Goal: Check status: Check status

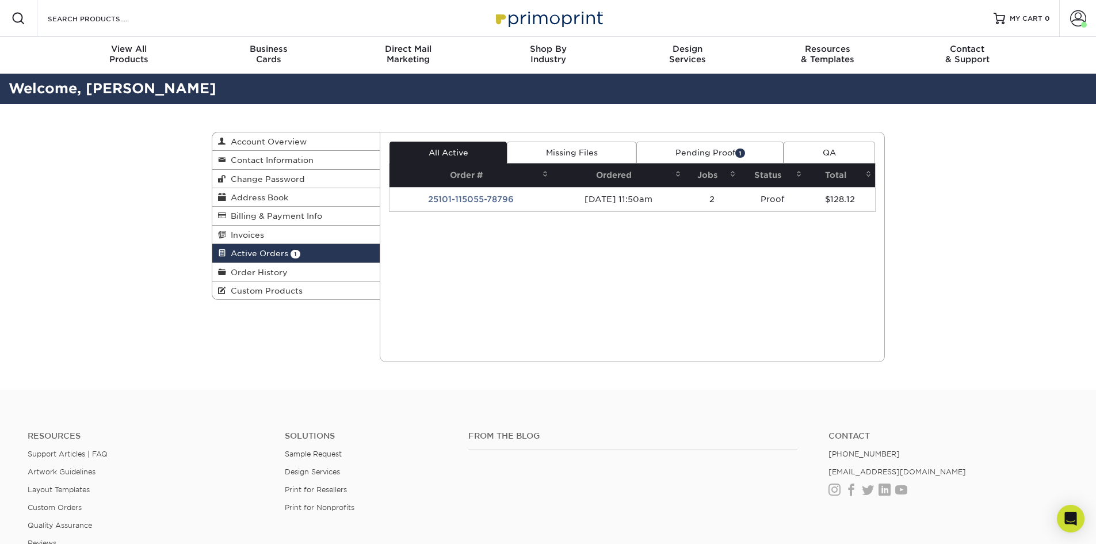
click at [679, 154] on link "Pending Proof 1" at bounding box center [709, 153] width 147 height 22
click at [695, 150] on link "Pending Proof 1" at bounding box center [709, 153] width 147 height 22
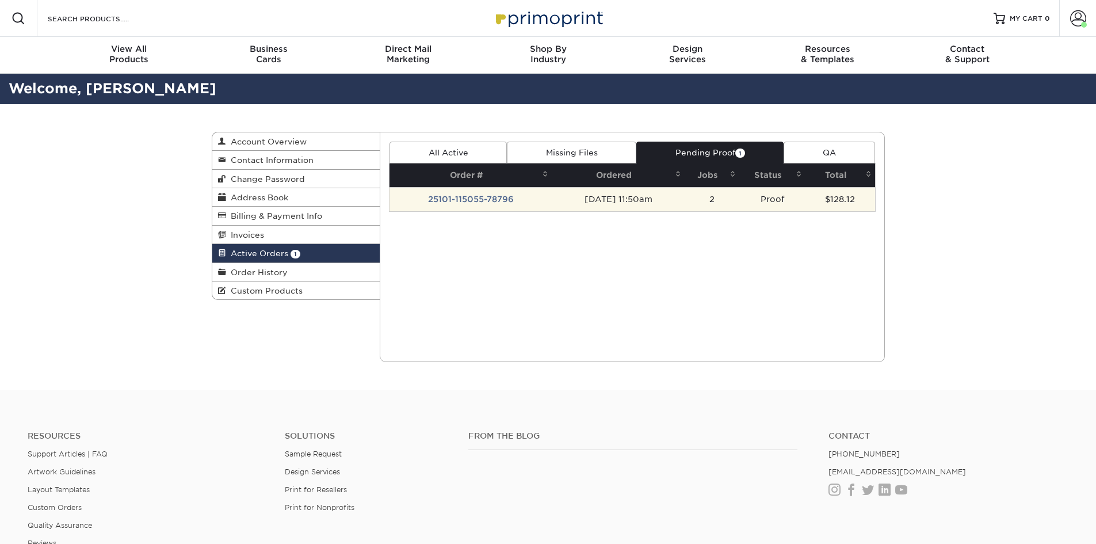
click at [517, 196] on td "25101-115055-78796" at bounding box center [470, 199] width 162 height 24
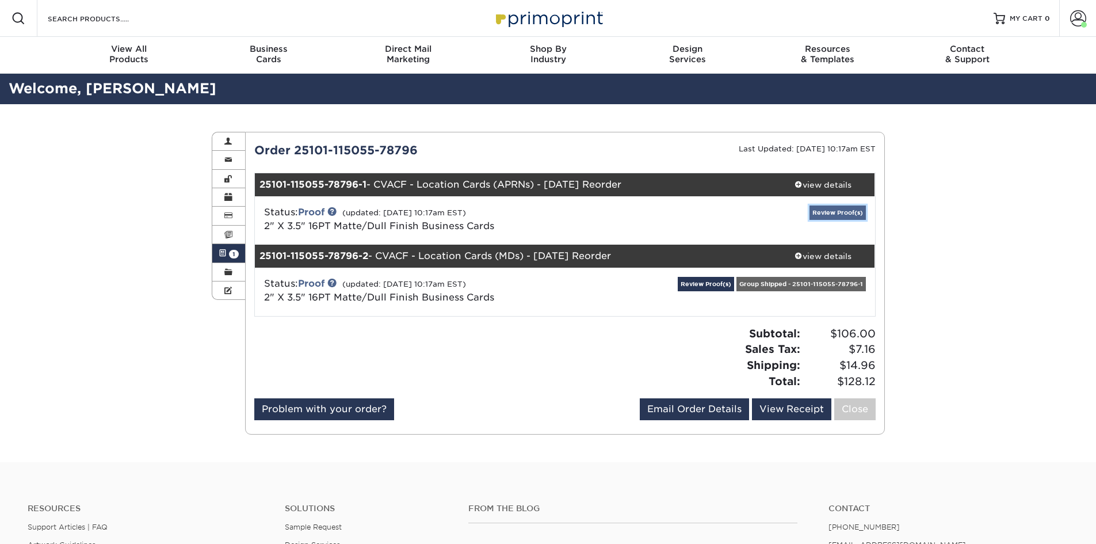
click at [831, 217] on link "Review Proof(s)" at bounding box center [837, 212] width 56 height 14
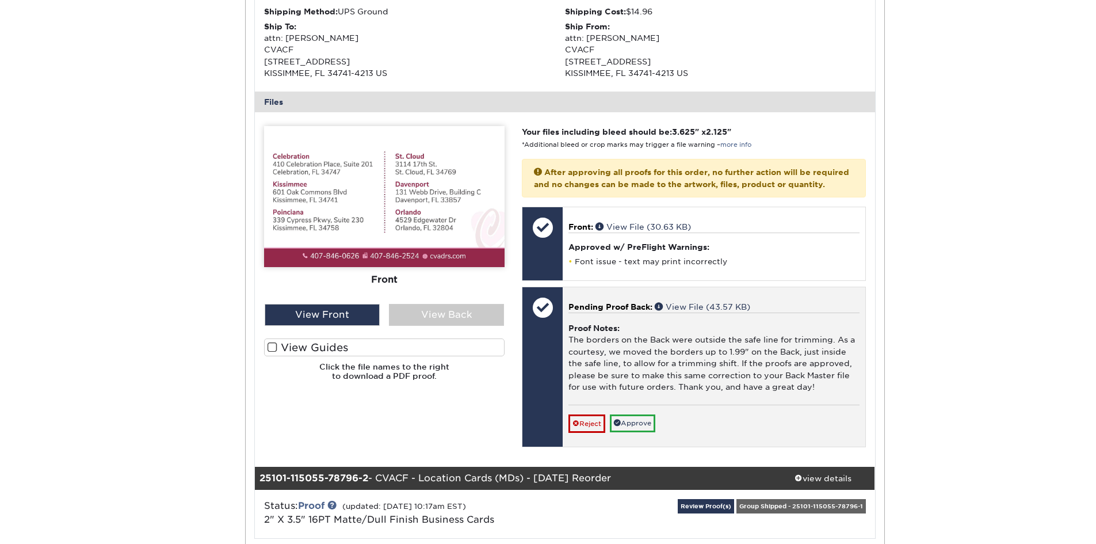
scroll to position [403, 0]
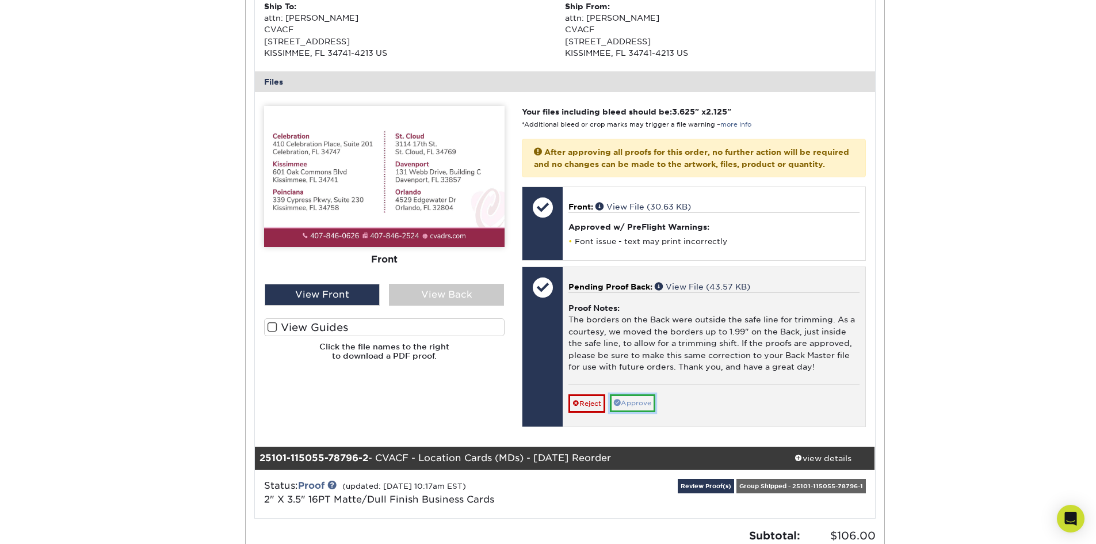
click at [655, 412] on link "Approve" at bounding box center [632, 403] width 45 height 18
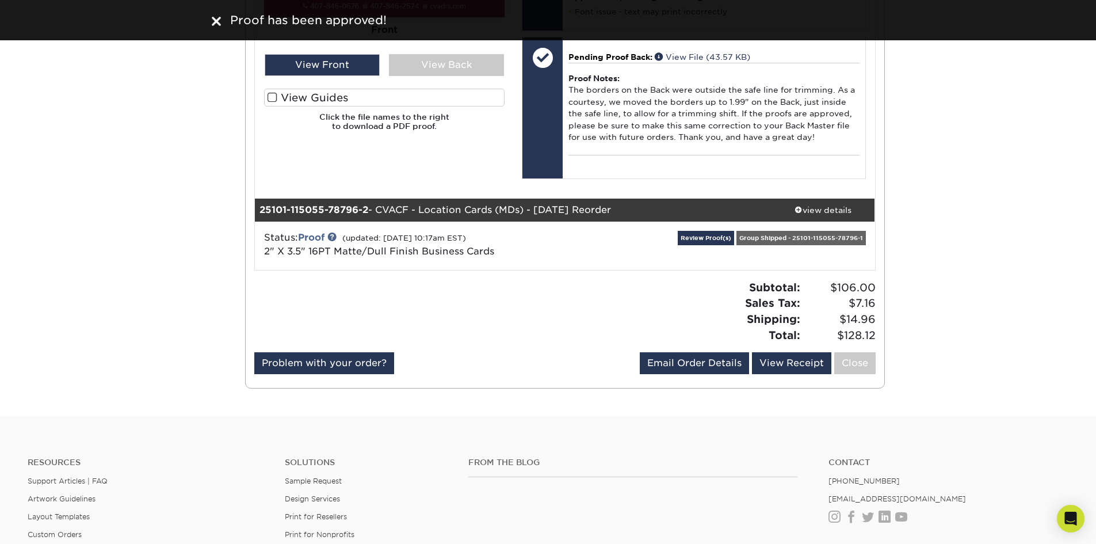
scroll to position [633, 0]
click at [693, 244] on link "Review Proof(s)" at bounding box center [706, 237] width 56 height 14
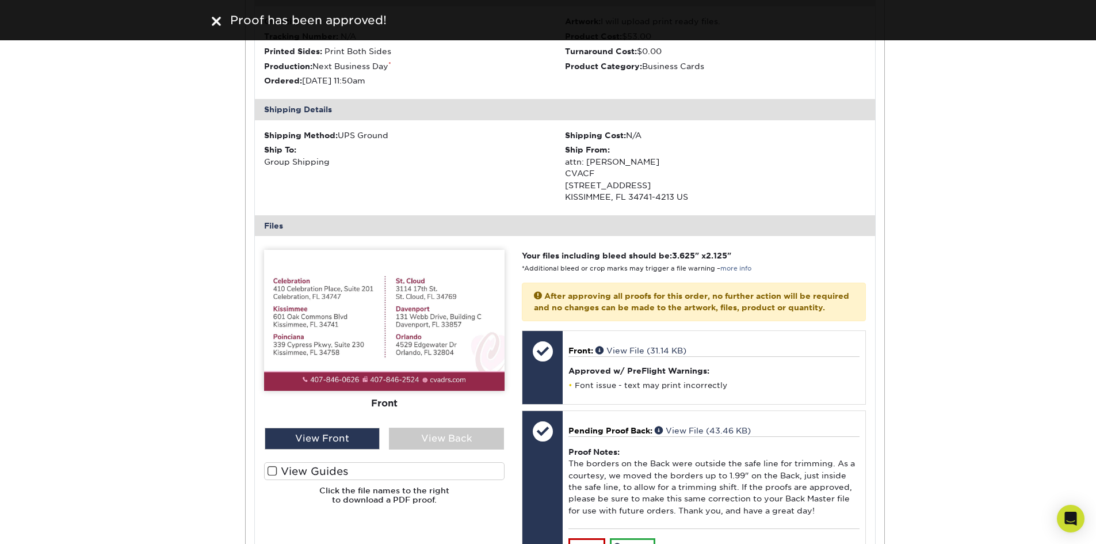
scroll to position [920, 0]
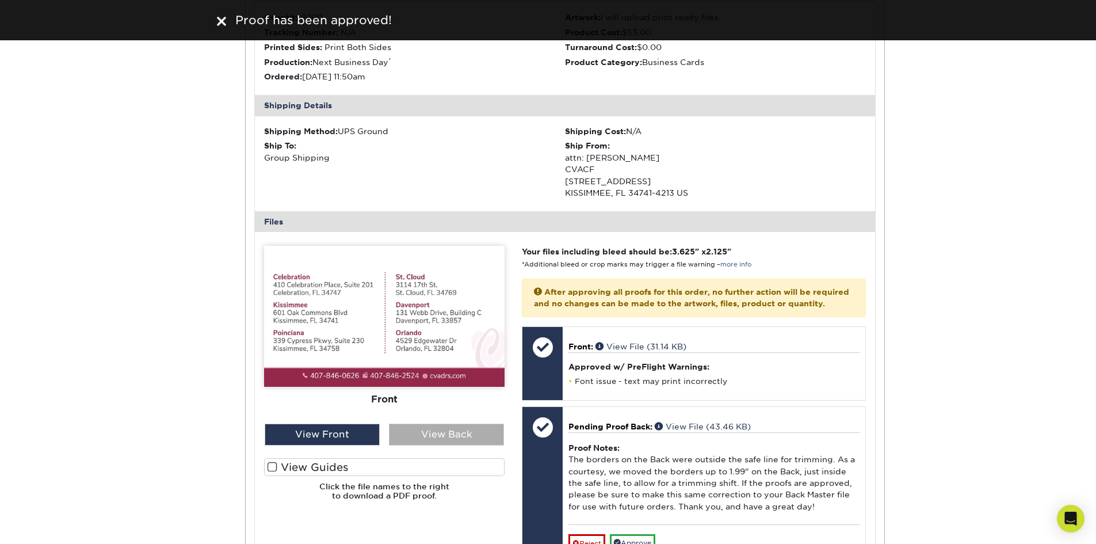
click at [471, 445] on div "View Back" at bounding box center [446, 434] width 115 height 22
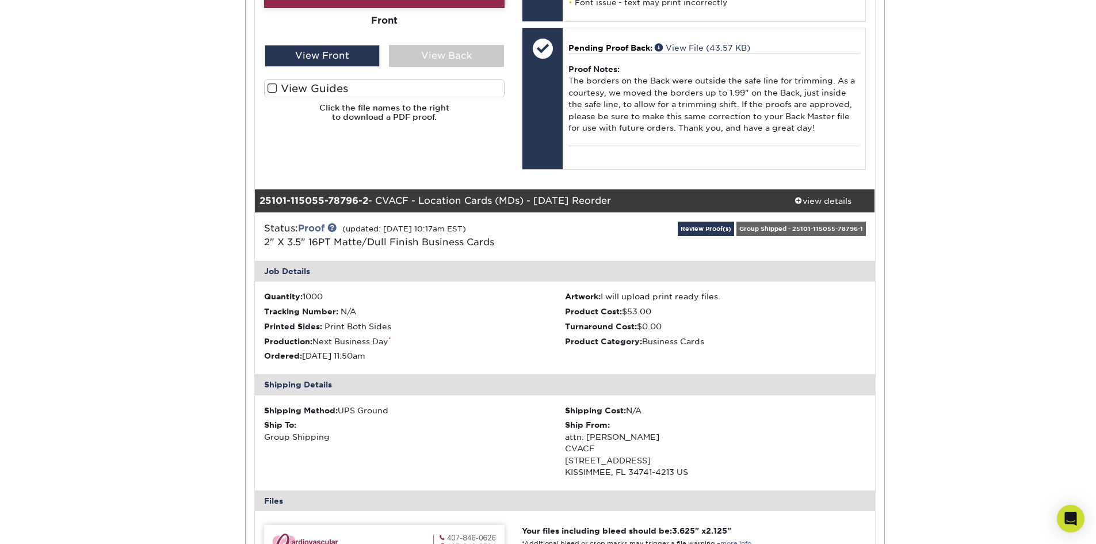
scroll to position [575, 0]
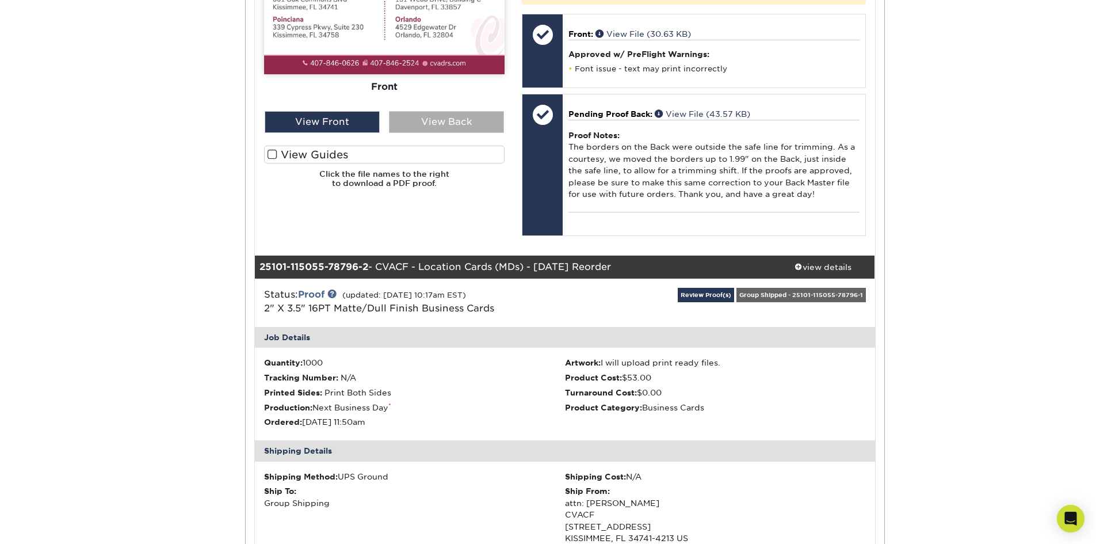
click at [434, 125] on div "View Back" at bounding box center [446, 122] width 115 height 22
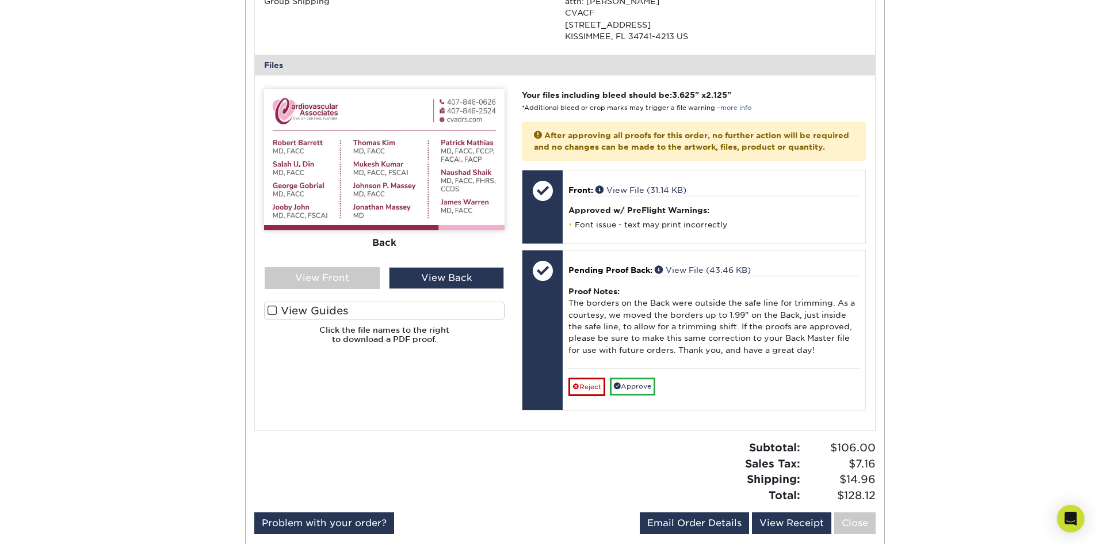
scroll to position [1093, 0]
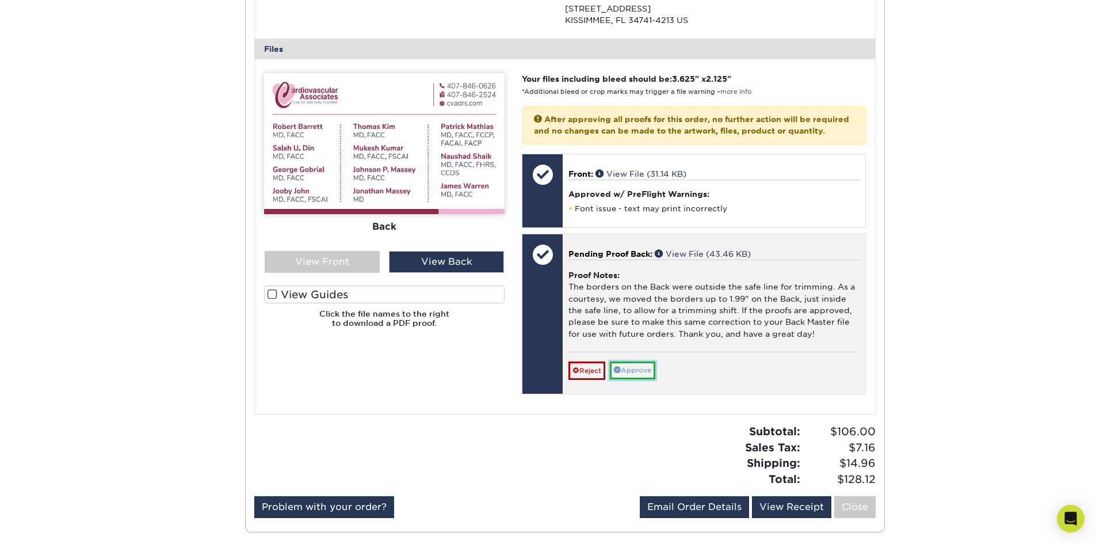
click at [650, 379] on link "Approve" at bounding box center [632, 370] width 45 height 18
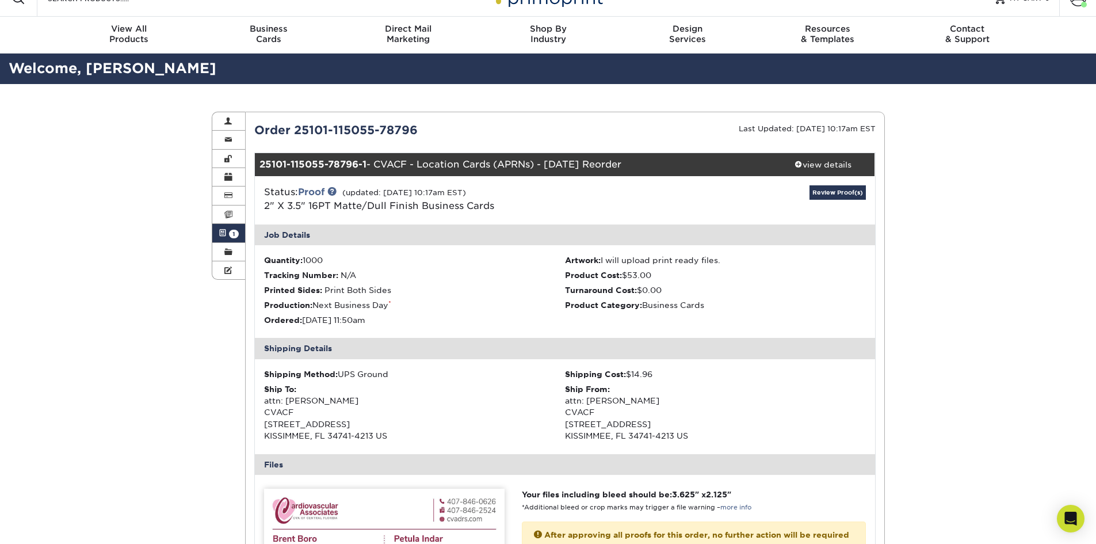
scroll to position [0, 0]
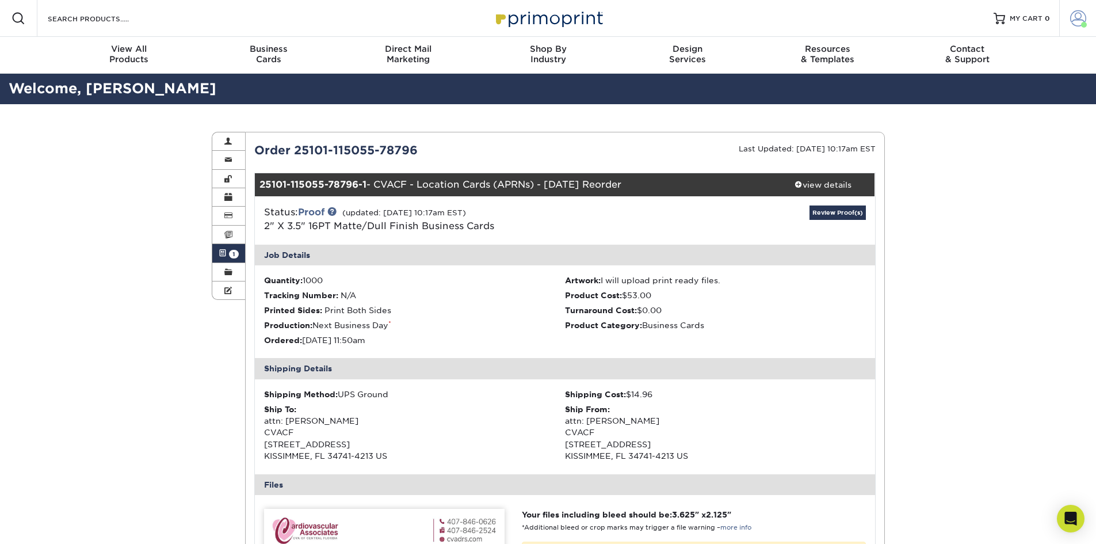
click at [1080, 22] on span at bounding box center [1078, 18] width 16 height 16
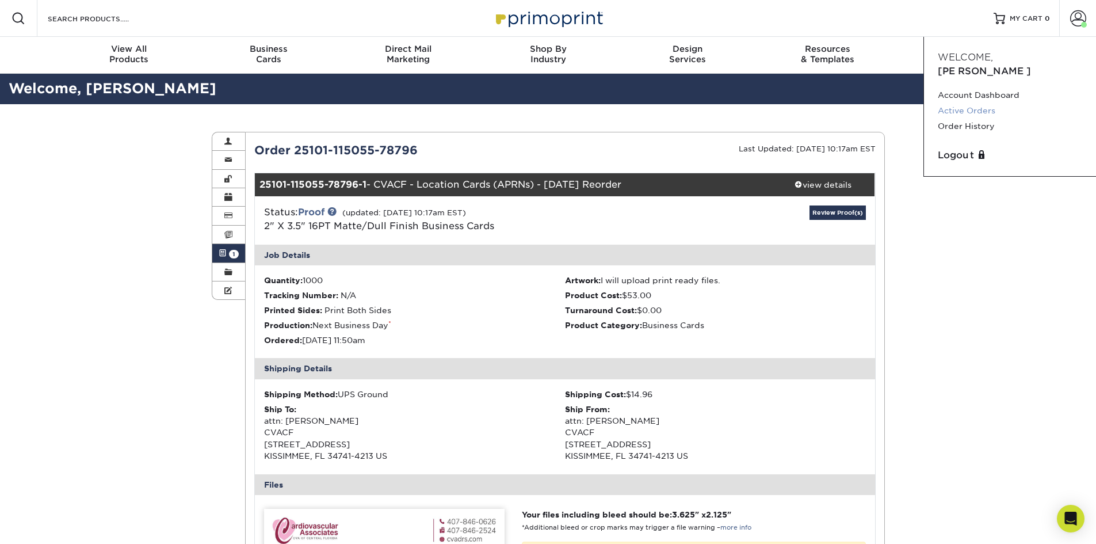
click at [956, 103] on link "Active Orders" at bounding box center [1010, 111] width 144 height 16
